Goal: Transaction & Acquisition: Purchase product/service

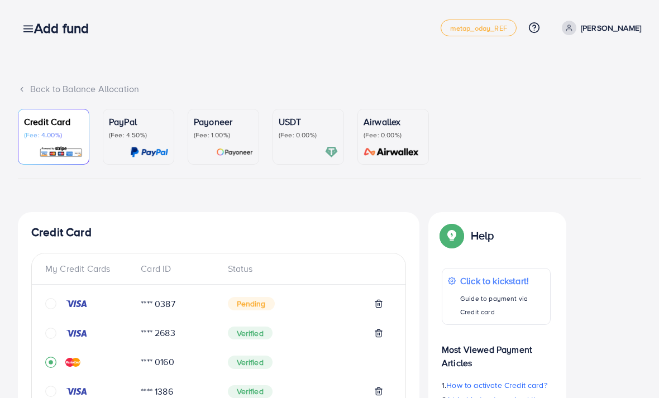
click at [611, 25] on p "[PERSON_NAME]" at bounding box center [611, 27] width 60 height 13
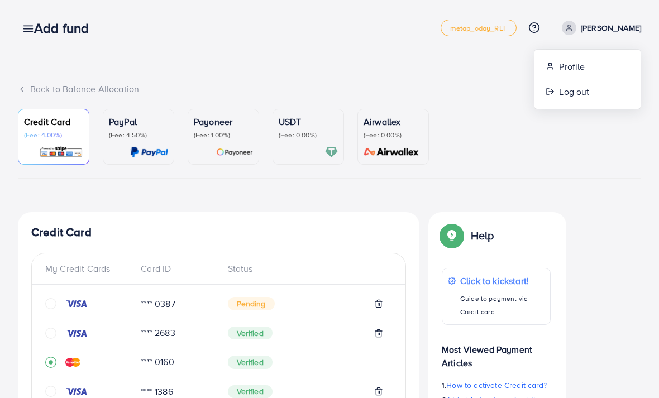
click at [591, 85] on link "Log out" at bounding box center [588, 91] width 106 height 25
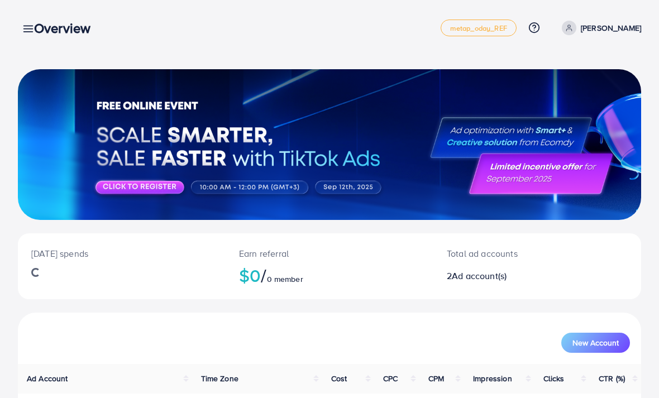
click at [23, 28] on icon at bounding box center [28, 29] width 12 height 12
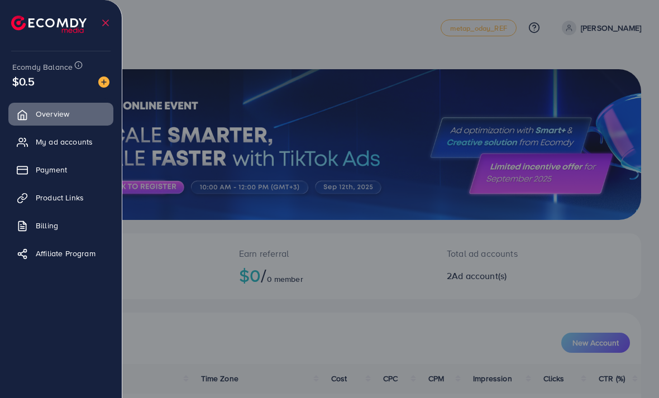
click at [20, 167] on icon at bounding box center [22, 170] width 11 height 11
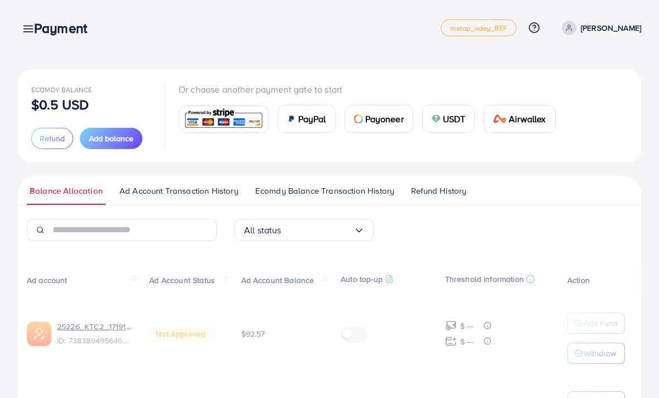
click at [24, 171] on div at bounding box center [329, 239] width 659 height 478
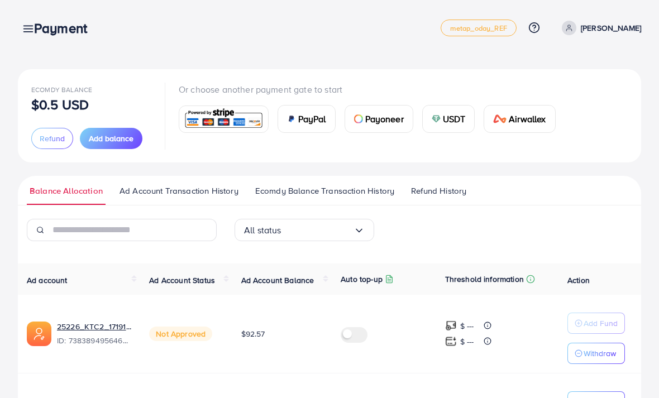
click at [93, 148] on button "Add balance" at bounding box center [111, 138] width 63 height 21
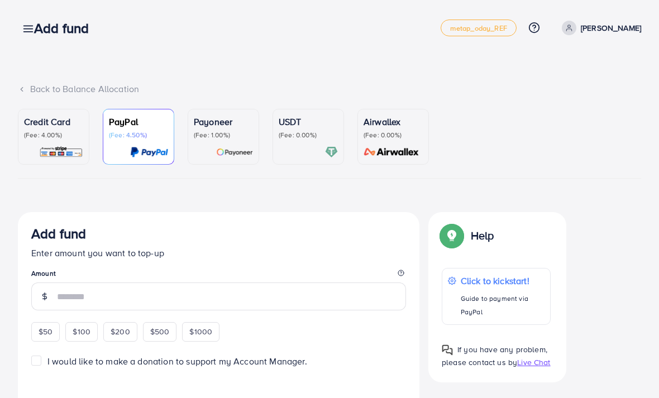
click at [51, 155] on img at bounding box center [61, 152] width 44 height 13
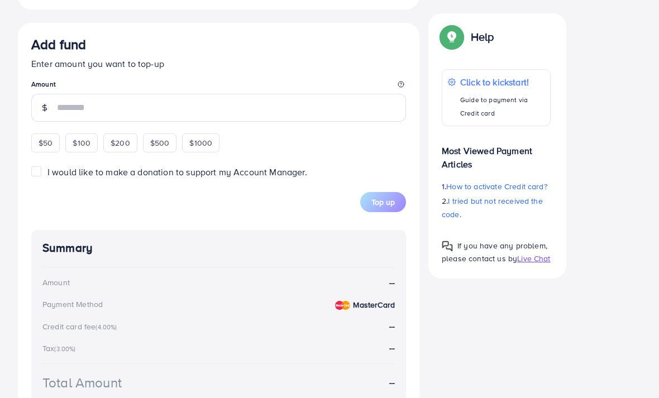
scroll to position [504, 0]
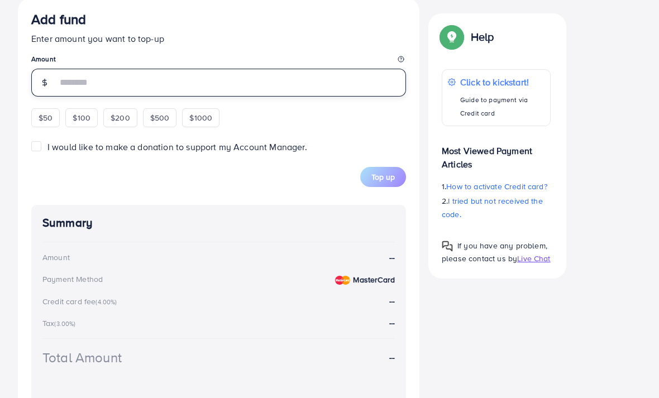
click at [63, 69] on input "number" at bounding box center [231, 83] width 349 height 28
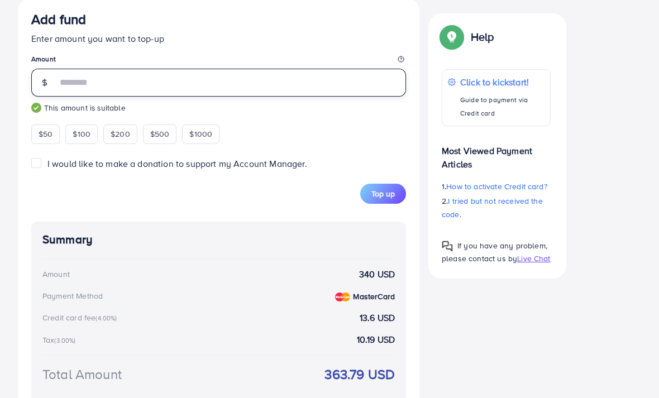
type input "***"
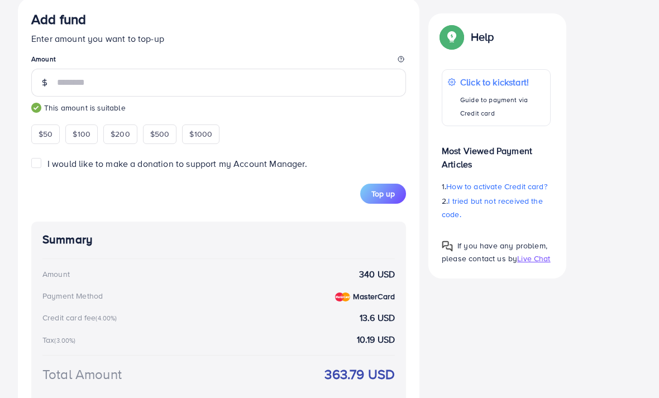
click at [610, 45] on div "Credit Card My Credit Cards Card ID Status **** 0387 Pending **** 2683 Verified…" at bounding box center [330, 71] width 624 height 727
click at [386, 190] on span "Top up" at bounding box center [383, 193] width 23 height 11
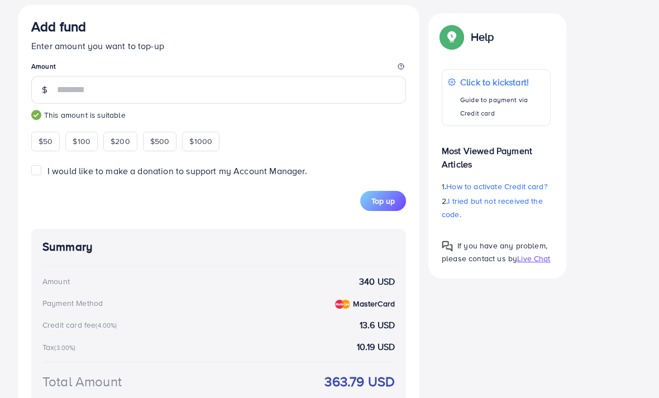
scroll to position [499, 0]
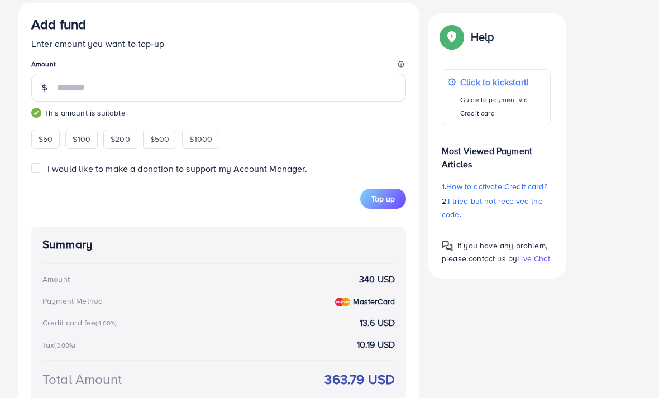
click at [375, 193] on span "Top up" at bounding box center [383, 198] width 23 height 11
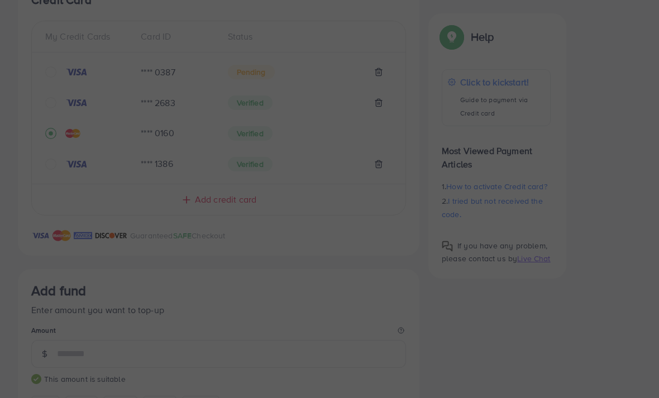
scroll to position [231, 0]
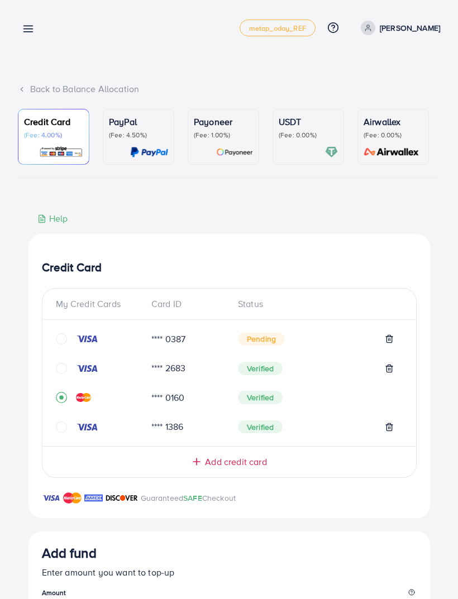
click at [293, 28] on span "metap_oday_REF" at bounding box center [277, 28] width 57 height 7
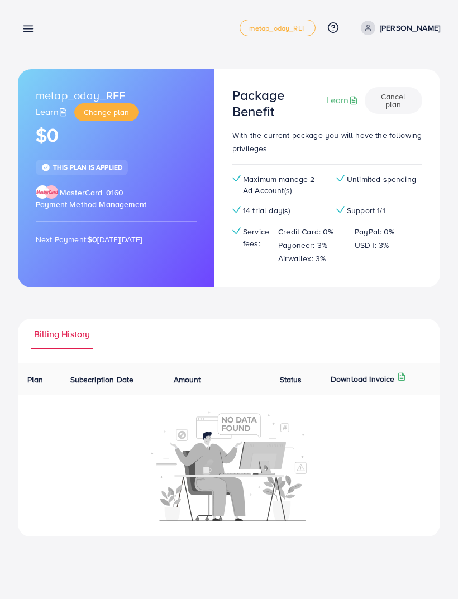
click at [416, 28] on p "[PERSON_NAME]" at bounding box center [410, 27] width 60 height 13
click at [388, 99] on link "Log out" at bounding box center [387, 91] width 106 height 25
